Goal: Information Seeking & Learning: Check status

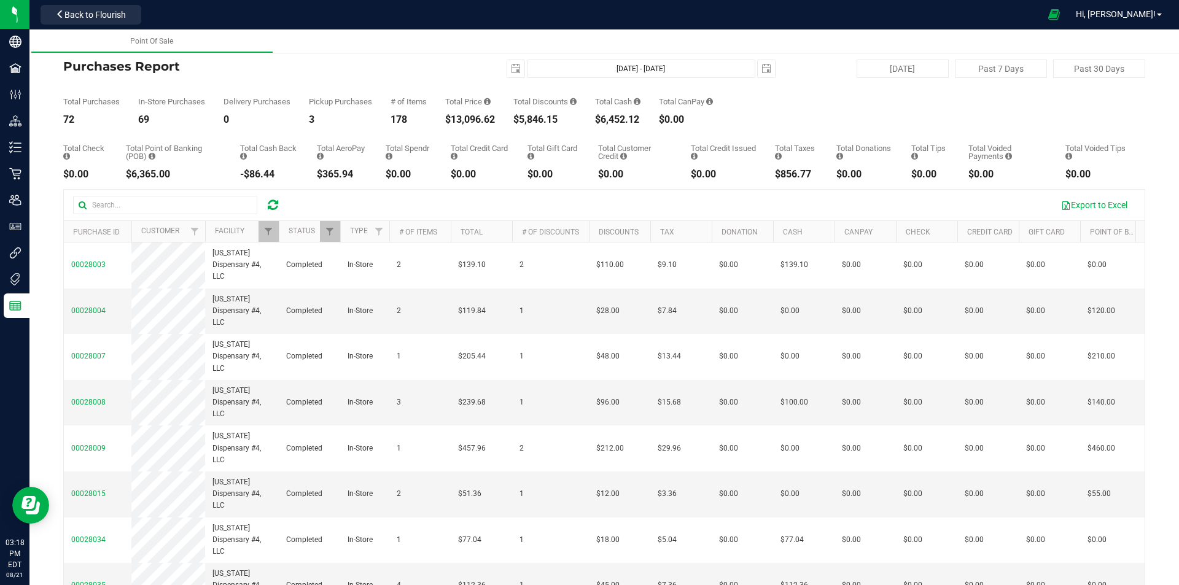
click at [280, 206] on div at bounding box center [272, 205] width 19 height 15
click at [273, 205] on icon at bounding box center [273, 205] width 10 height 12
click at [882, 71] on button "[DATE]" at bounding box center [903, 69] width 92 height 18
type input "2025-08-20"
type input "[DATE] - [DATE]"
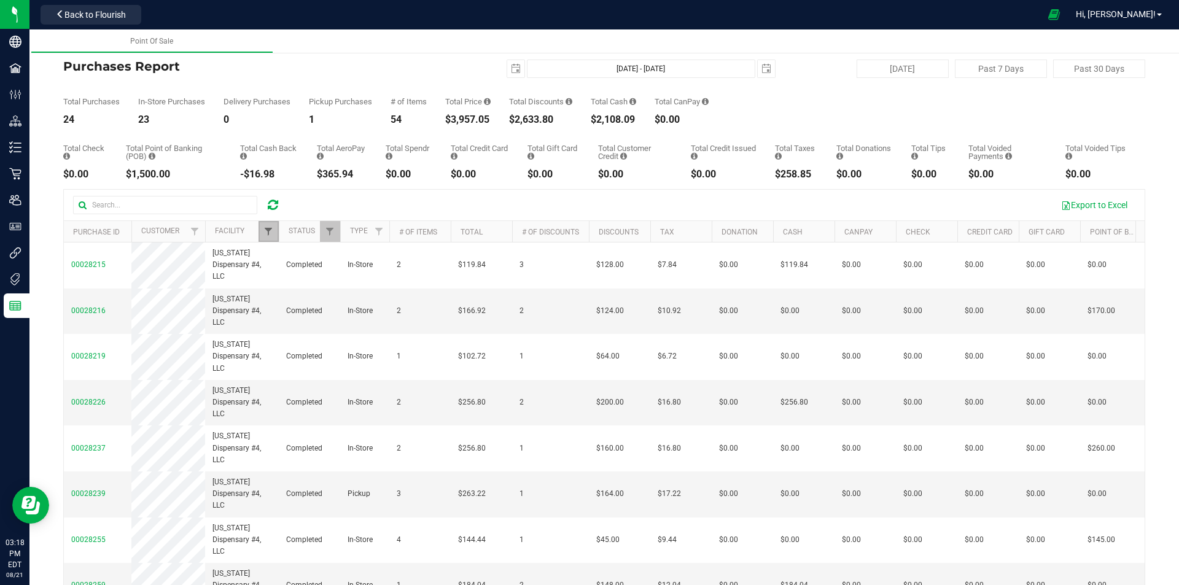
click at [270, 235] on span "Filter" at bounding box center [268, 232] width 10 height 10
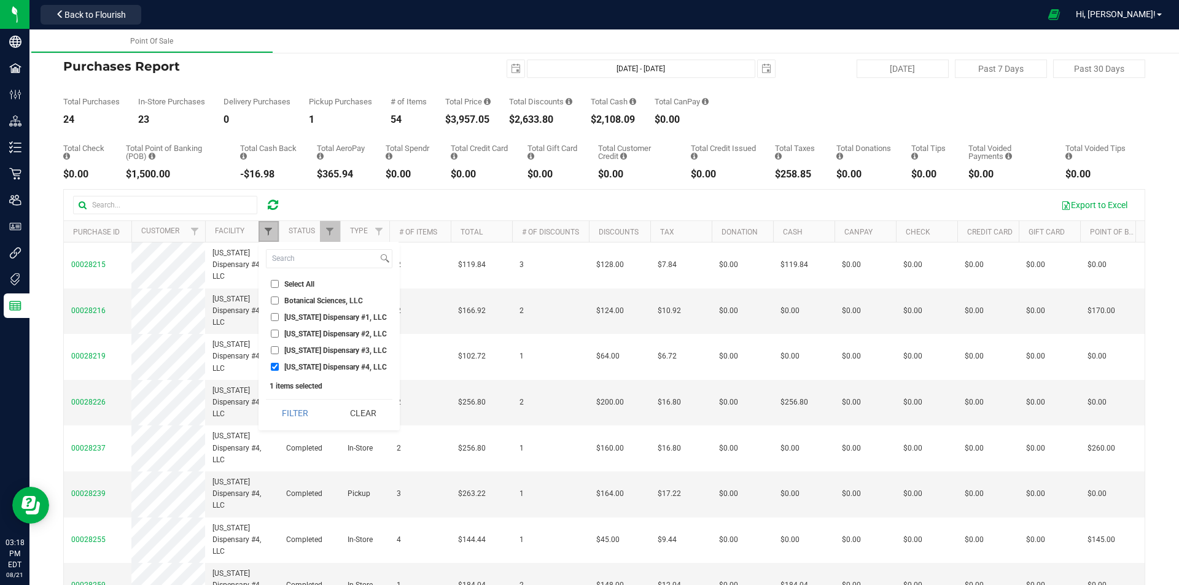
click at [268, 233] on span "Filter" at bounding box center [268, 232] width 10 height 10
